Goal: Navigation & Orientation: Go to known website

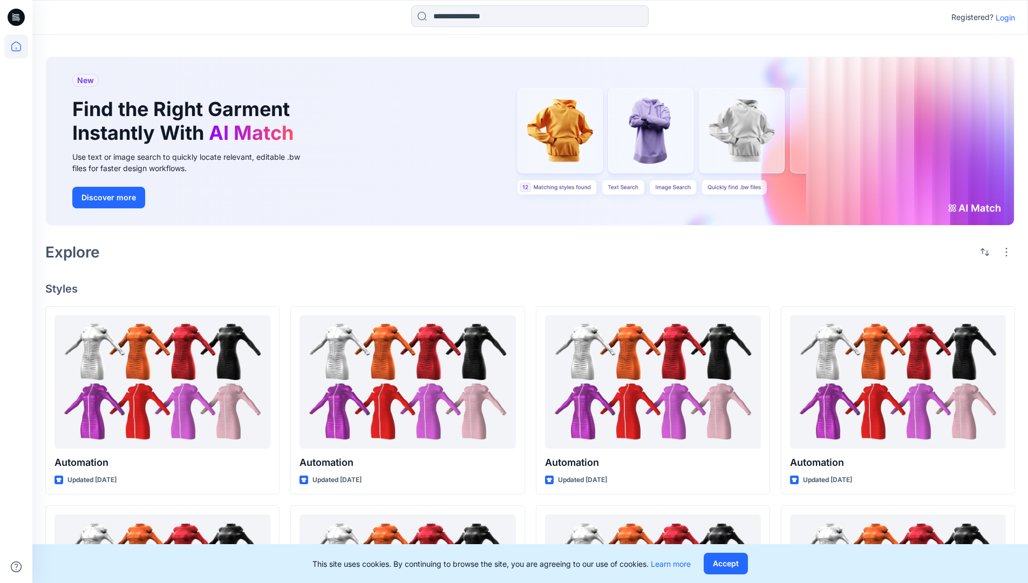
click at [1003, 17] on p "Login" at bounding box center [1005, 17] width 19 height 11
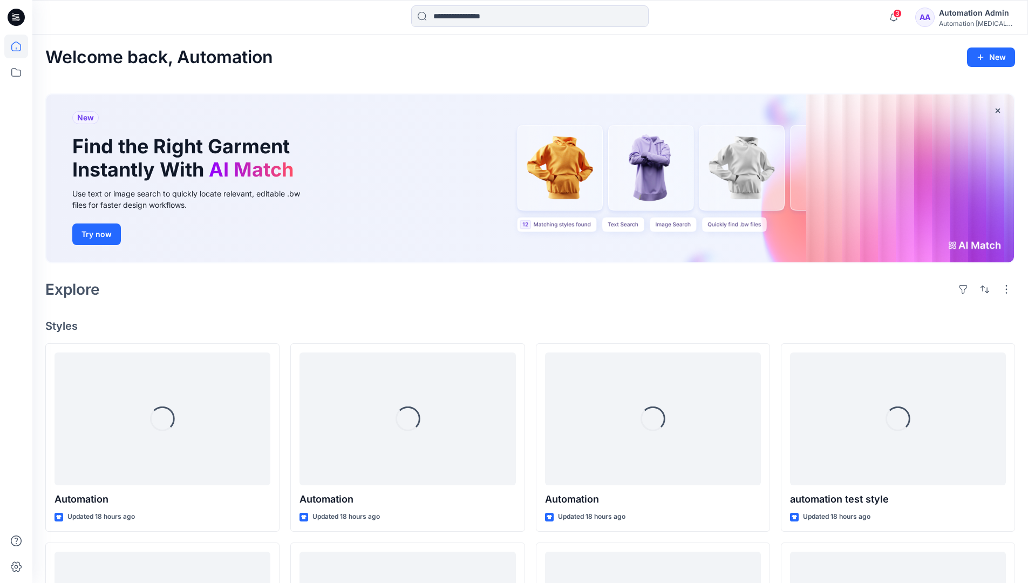
click at [21, 46] on icon at bounding box center [16, 47] width 10 height 10
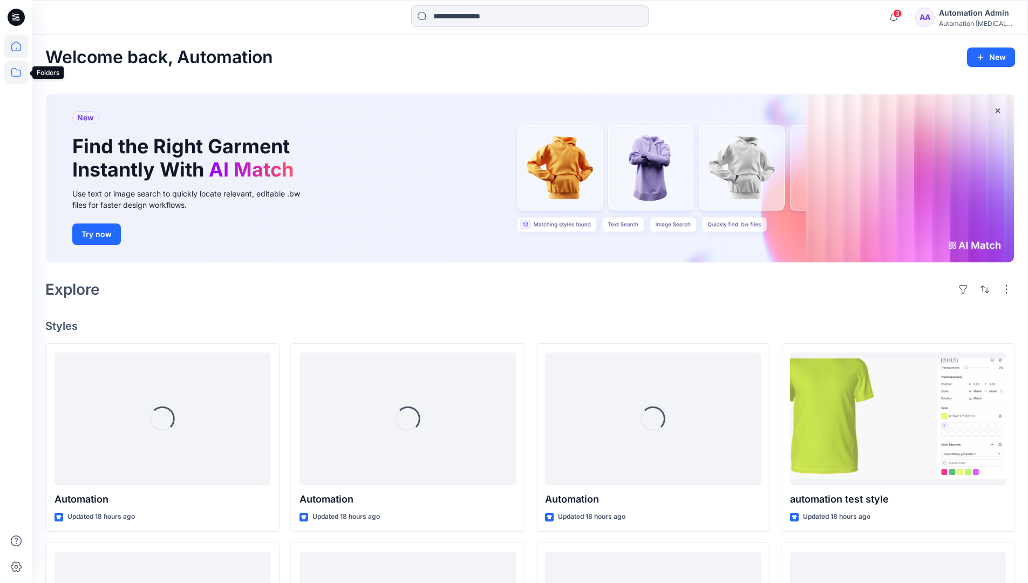
click at [15, 76] on icon at bounding box center [16, 72] width 10 height 9
